Goal: Information Seeking & Learning: Learn about a topic

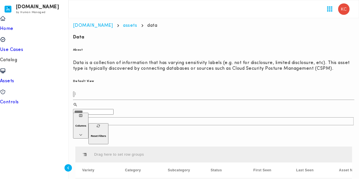
click at [111, 29] on main "[DOMAIN_NAME] assets data Section ID: b3aca57a-1658-4efa-b244-4d6df23810b5 Sect…" at bounding box center [213, 176] width 290 height 317
click at [123, 27] on link "assets" at bounding box center [130, 25] width 14 height 5
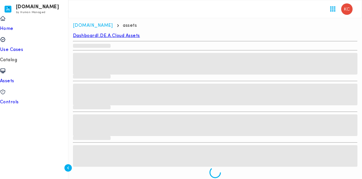
click at [140, 38] on link "Cloud Assets" at bounding box center [126, 36] width 28 height 5
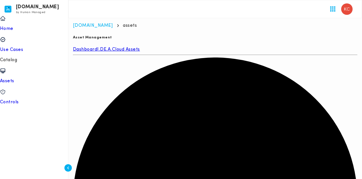
click at [28, 100] on p "Controls" at bounding box center [34, 103] width 68 height 6
click at [24, 26] on div "home Home" at bounding box center [34, 23] width 68 height 17
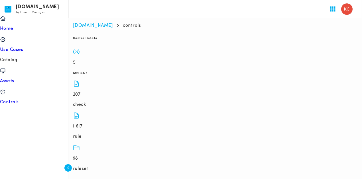
click at [23, 26] on p "Home" at bounding box center [34, 29] width 68 height 6
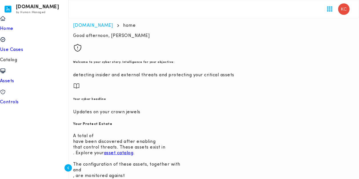
click at [31, 47] on p "Use Cases" at bounding box center [34, 50] width 68 height 6
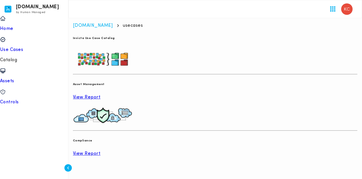
click at [189, 151] on link "View Report" at bounding box center [215, 154] width 285 height 6
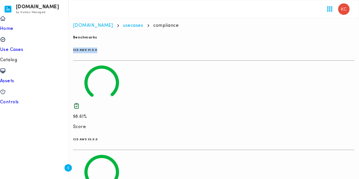
copy h6 "CIS AWS V1.5.0"
drag, startPoint x: 116, startPoint y: 55, endPoint x: 78, endPoint y: 54, distance: 37.7
click at [78, 53] on h6 "CIS AWS V1.5.0" at bounding box center [213, 51] width 281 height 6
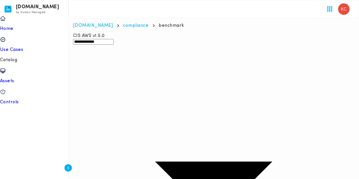
copy h6 "CIS AWS v1.5.0"
drag, startPoint x: 114, startPoint y: 60, endPoint x: 105, endPoint y: 47, distance: 15.4
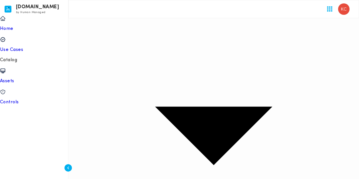
scroll to position [62, 0]
